Goal: Use online tool/utility

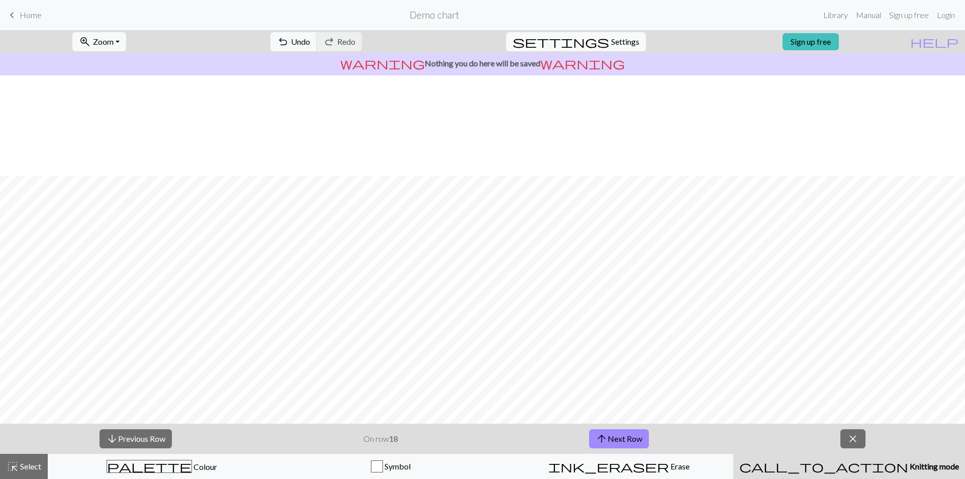
scroll to position [101, 0]
click at [615, 440] on button "arrow_upward Next Row" at bounding box center [619, 438] width 60 height 19
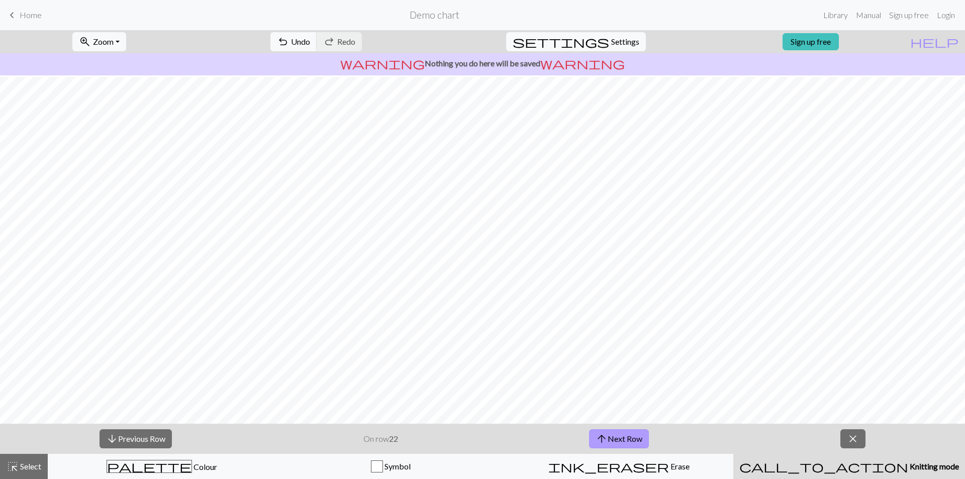
click at [615, 440] on button "arrow_upward Next Row" at bounding box center [619, 438] width 60 height 19
click at [629, 438] on button "arrow_upward Next Row" at bounding box center [619, 438] width 60 height 19
click at [642, 439] on button "arrow_upward Next Row" at bounding box center [619, 438] width 60 height 19
click at [646, 432] on button "arrow_upward Next Row" at bounding box center [619, 438] width 60 height 19
click at [630, 444] on button "arrow_upward Next Row" at bounding box center [619, 438] width 60 height 19
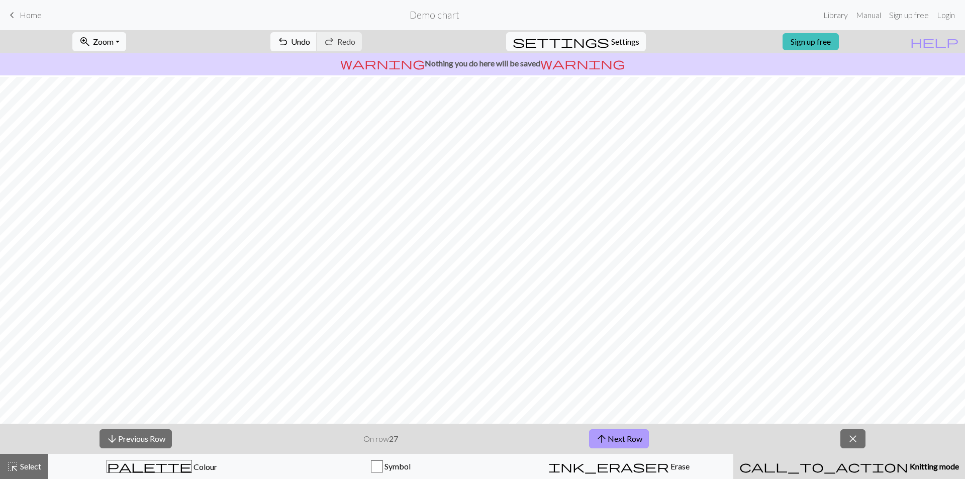
click at [638, 439] on button "arrow_upward Next Row" at bounding box center [619, 438] width 60 height 19
click at [646, 435] on button "arrow_upward Next Row" at bounding box center [619, 438] width 60 height 19
click at [632, 436] on button "arrow_upward Next Row" at bounding box center [619, 438] width 60 height 19
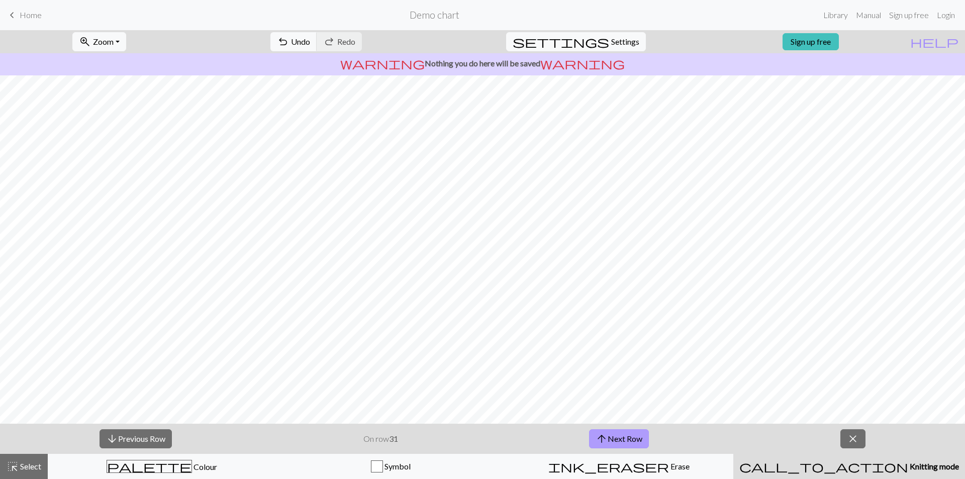
click at [630, 438] on button "arrow_upward Next Row" at bounding box center [619, 438] width 60 height 19
click at [627, 436] on button "arrow_upward Next Row" at bounding box center [619, 438] width 60 height 19
click at [627, 438] on button "arrow_upward Next Row" at bounding box center [619, 438] width 60 height 19
click at [639, 447] on button "arrow_upward Next Row" at bounding box center [619, 438] width 60 height 19
